Goal: Information Seeking & Learning: Learn about a topic

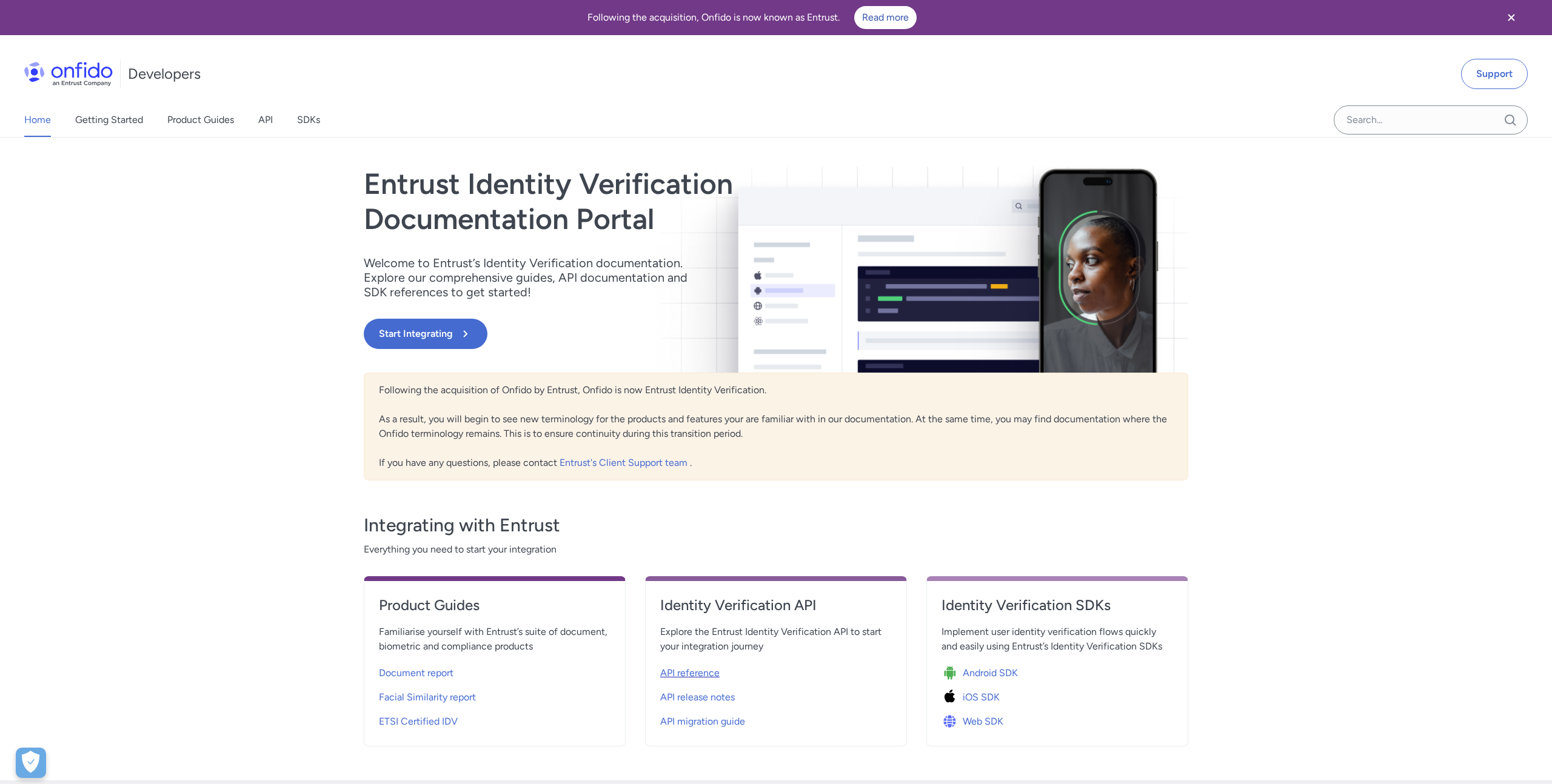
click at [689, 672] on span "API reference" at bounding box center [689, 673] width 59 height 14
select select "http"
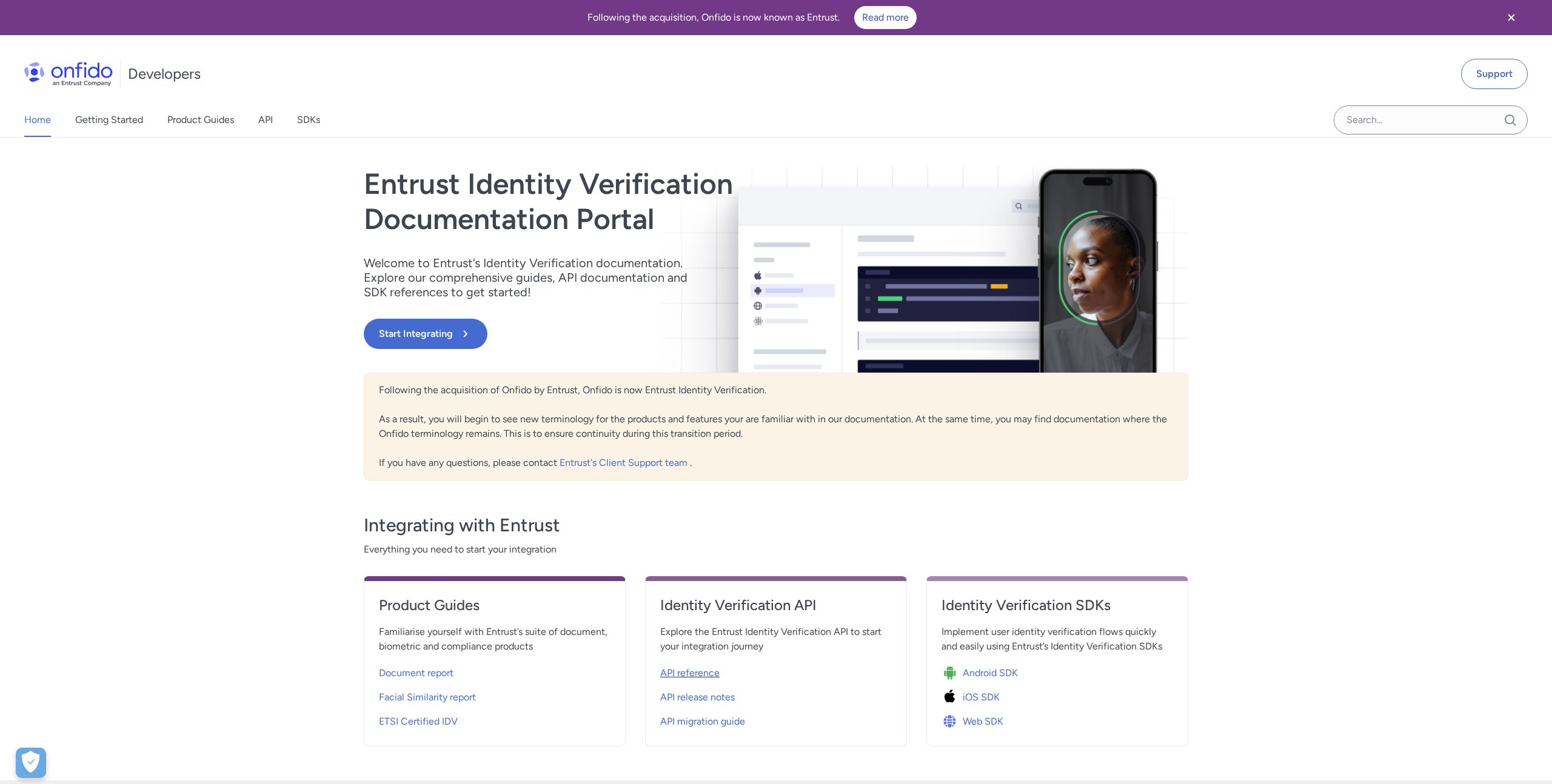
select select "http"
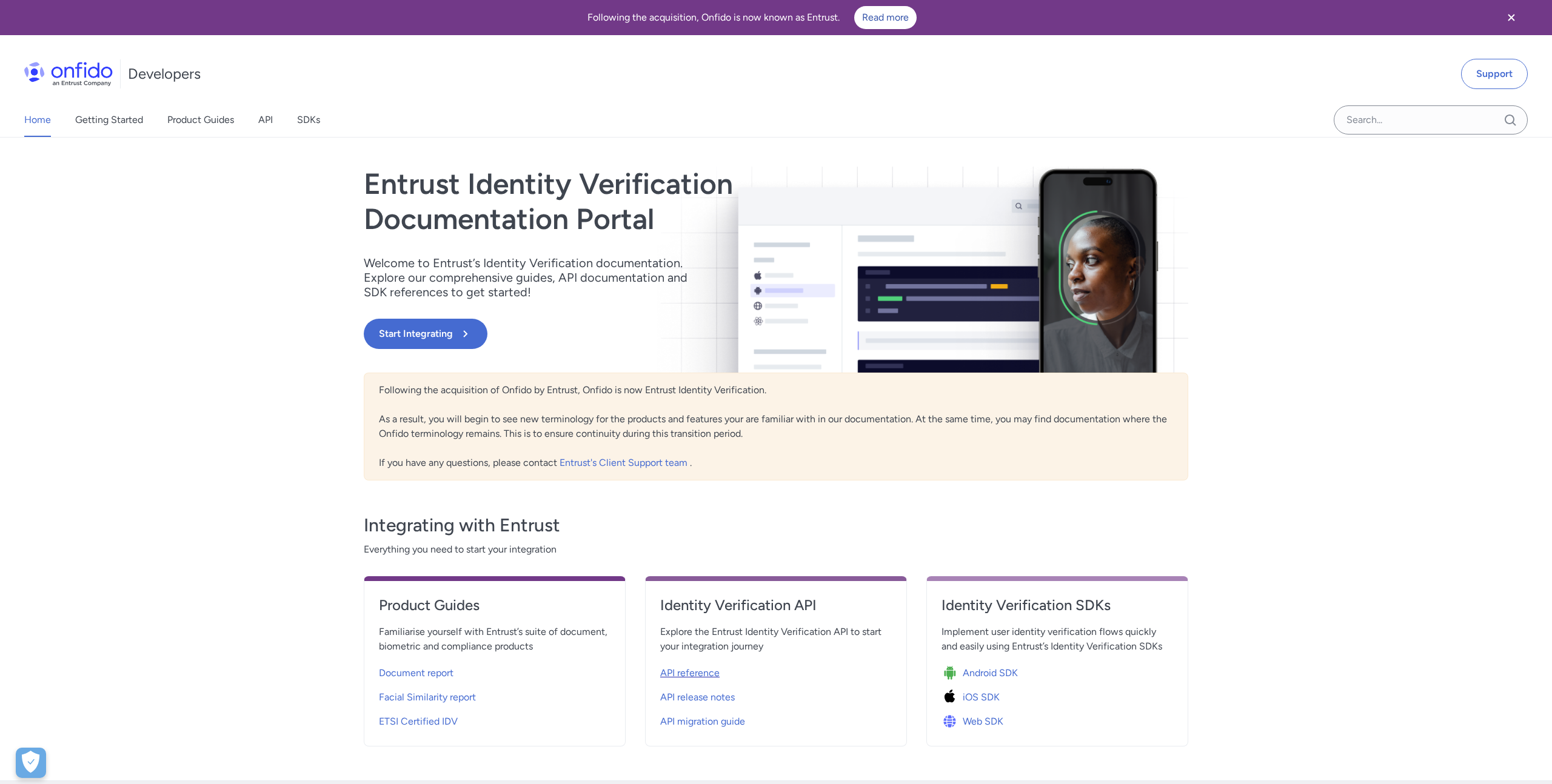
select select "http"
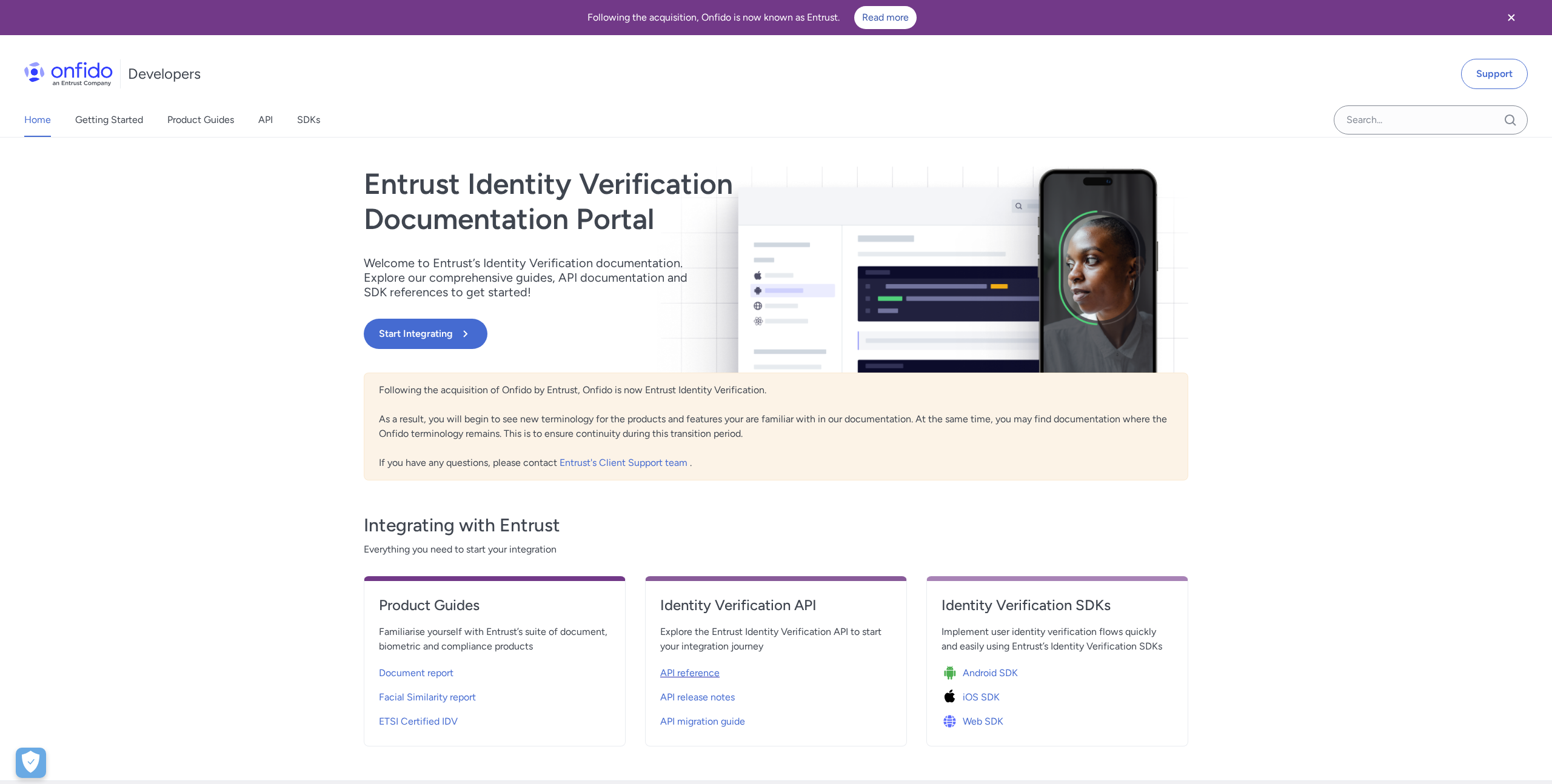
select select "http"
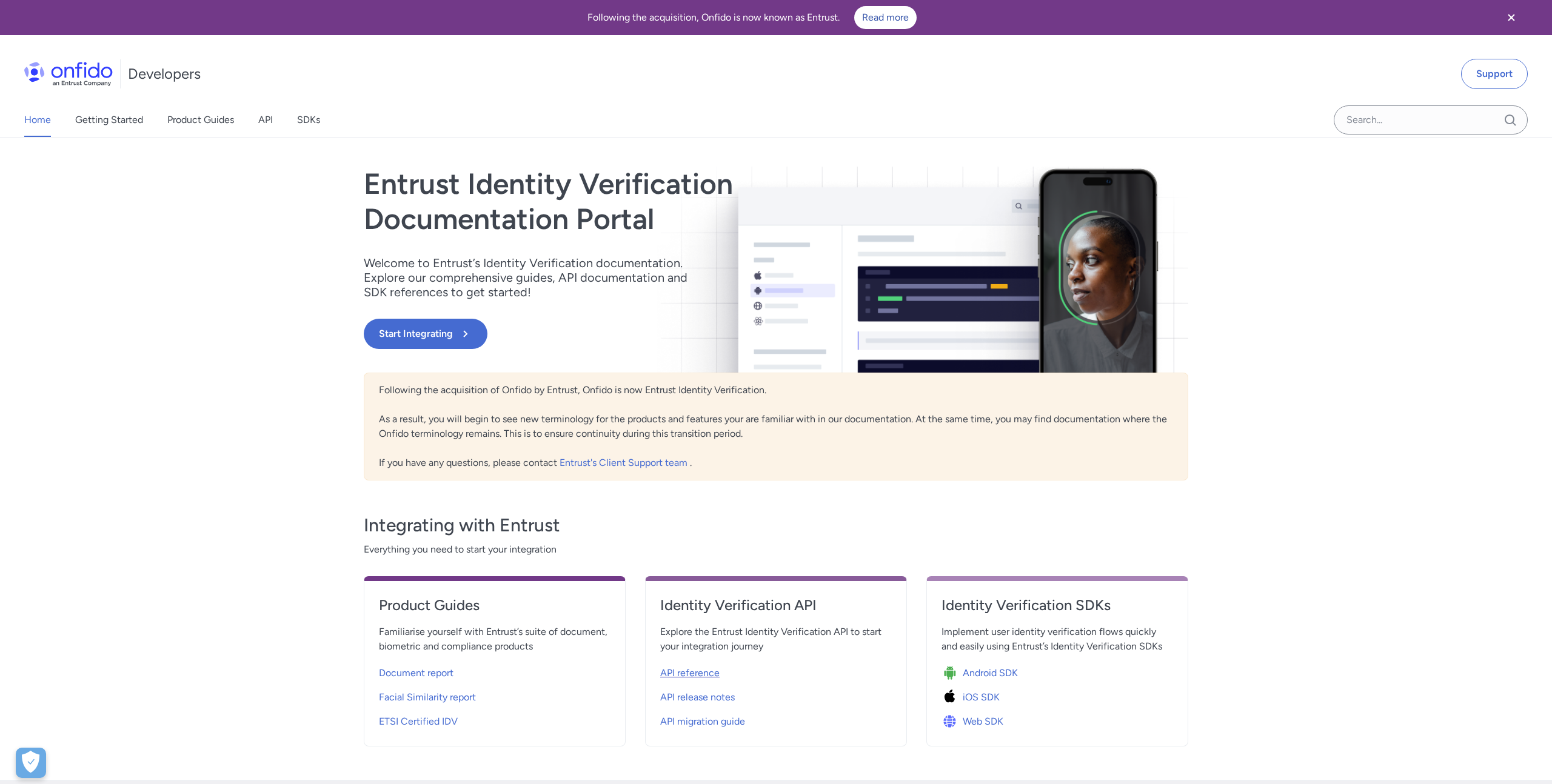
select select "http"
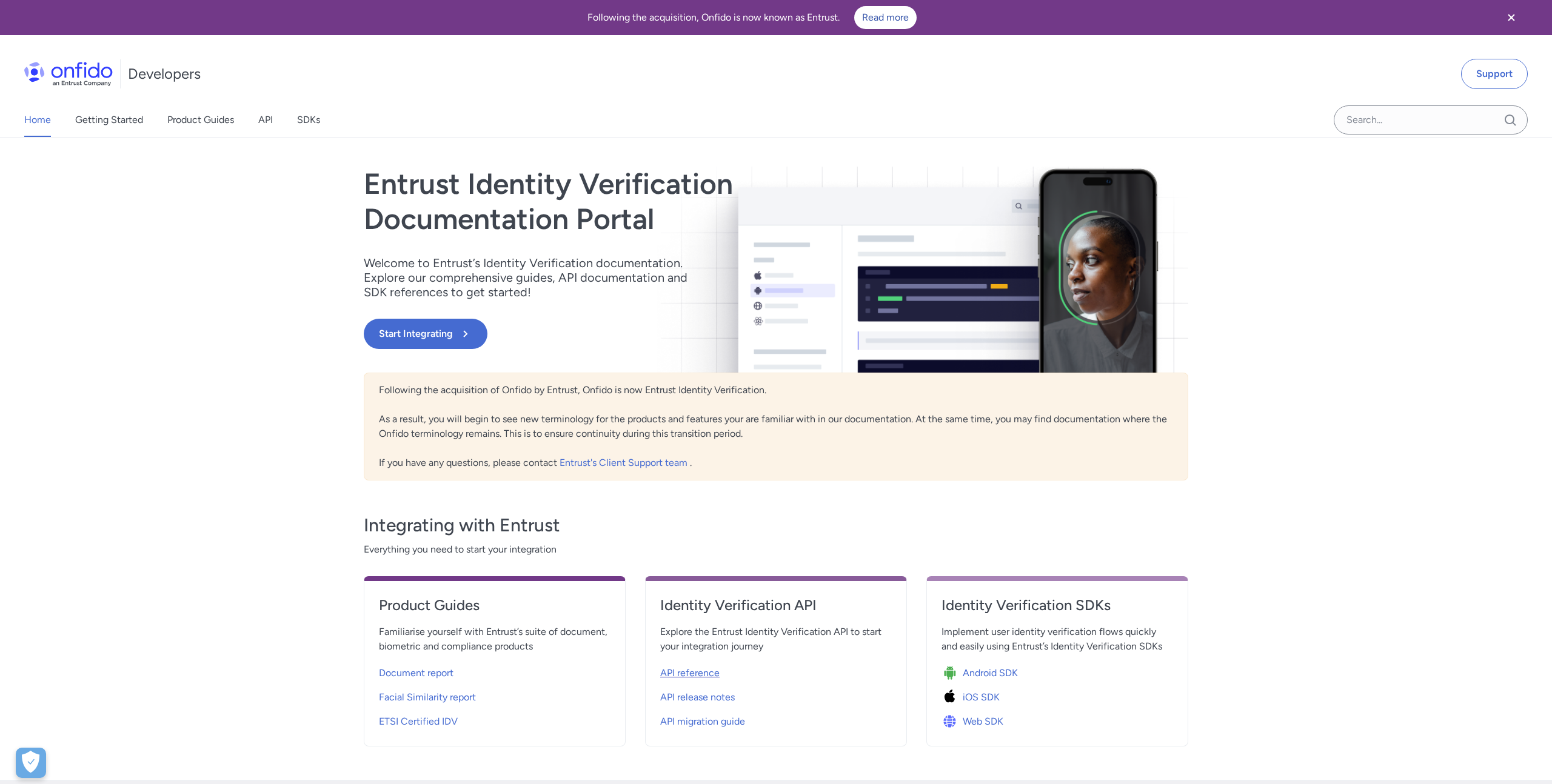
select select "http"
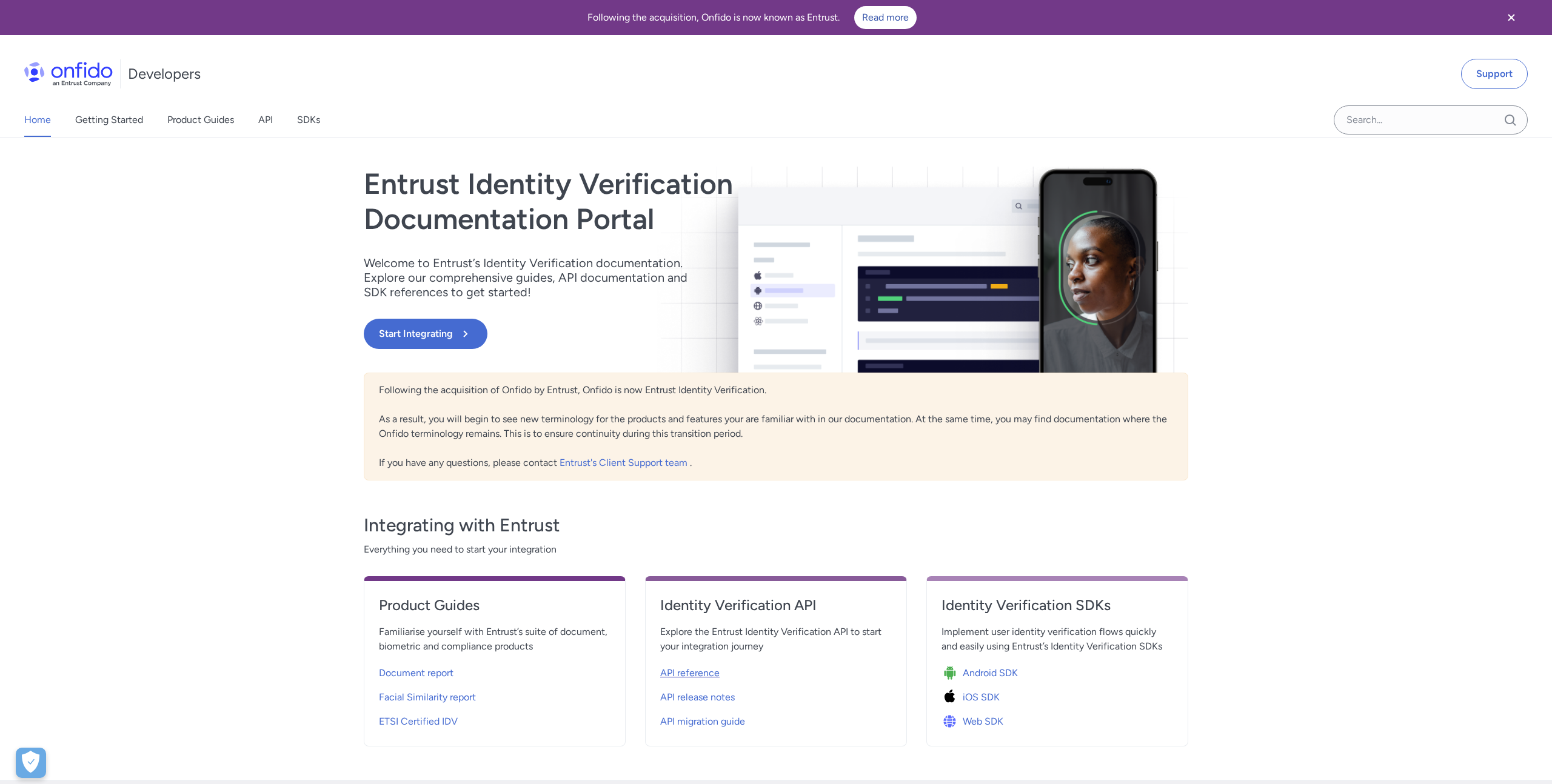
select select "http"
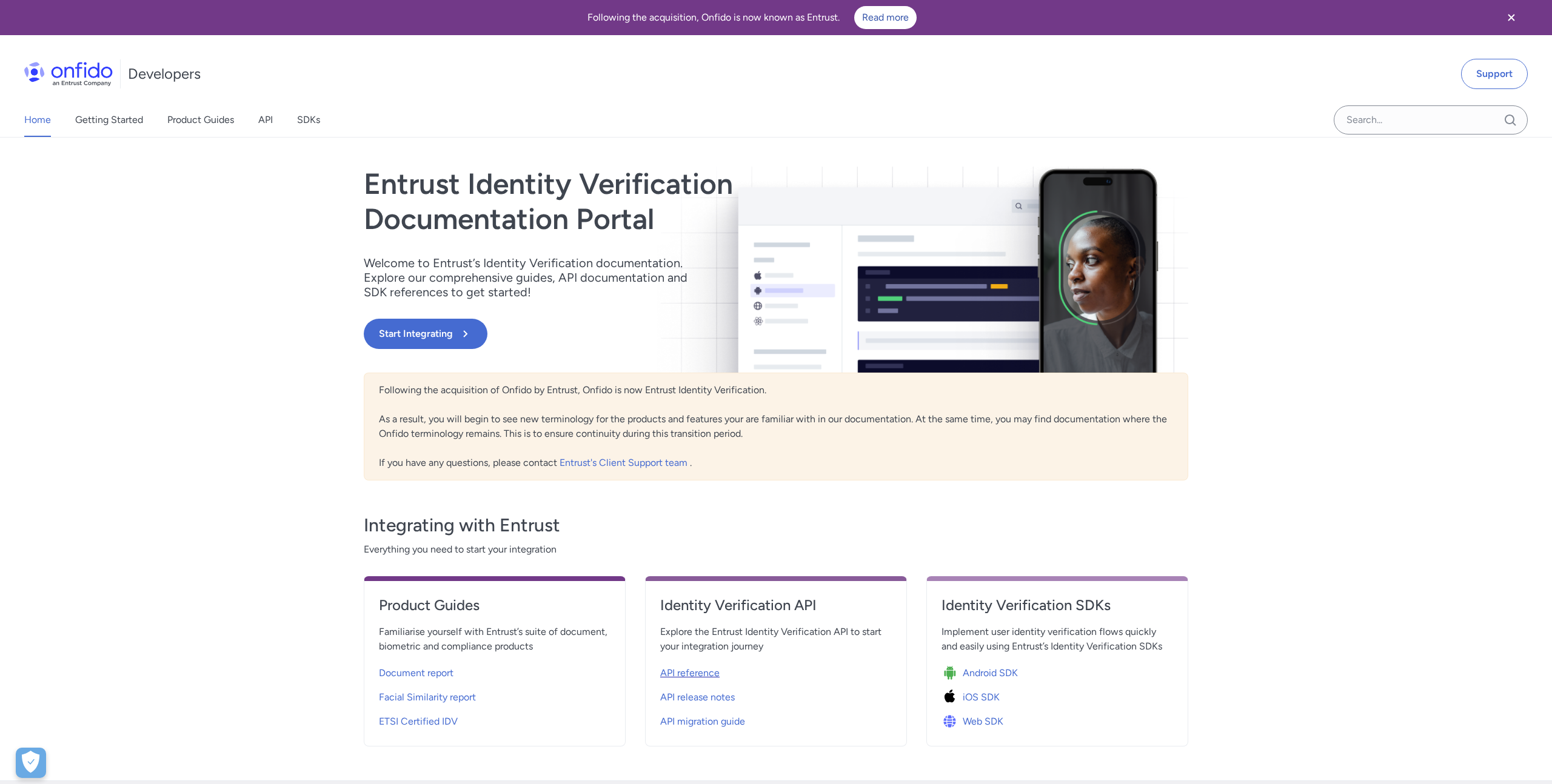
select select "http"
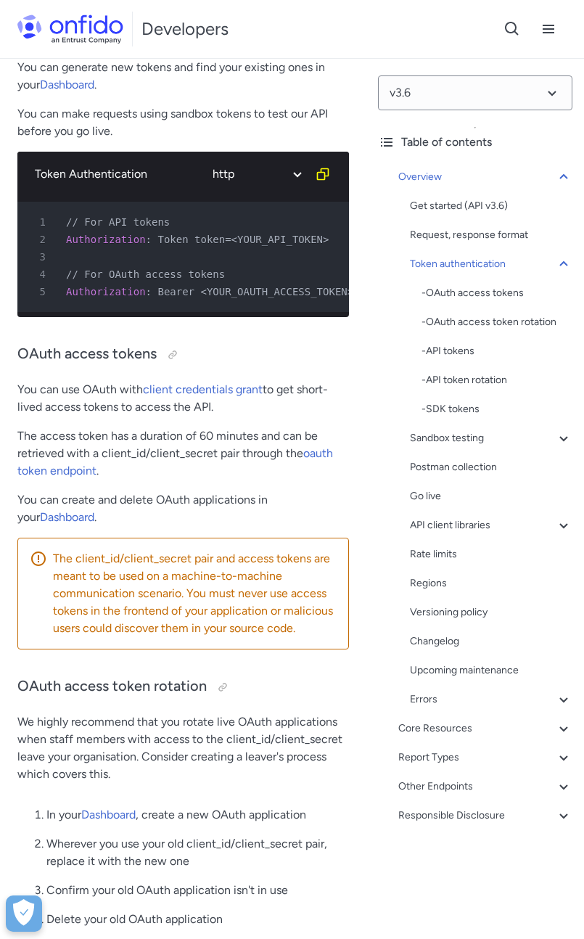
scroll to position [835, 0]
